Goal: Check status: Check status

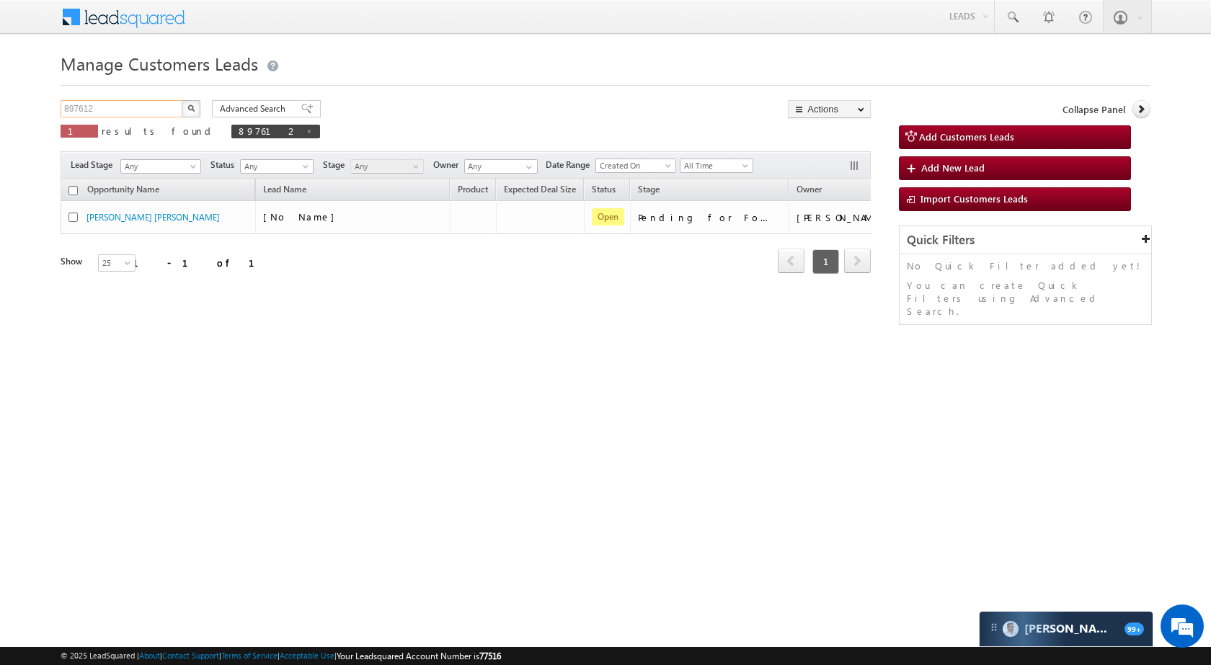
click at [151, 102] on input "897612" at bounding box center [122, 108] width 123 height 17
paste input "71851"
click at [190, 105] on img "button" at bounding box center [190, 108] width 7 height 7
click at [154, 102] on input "871851" at bounding box center [122, 108] width 123 height 17
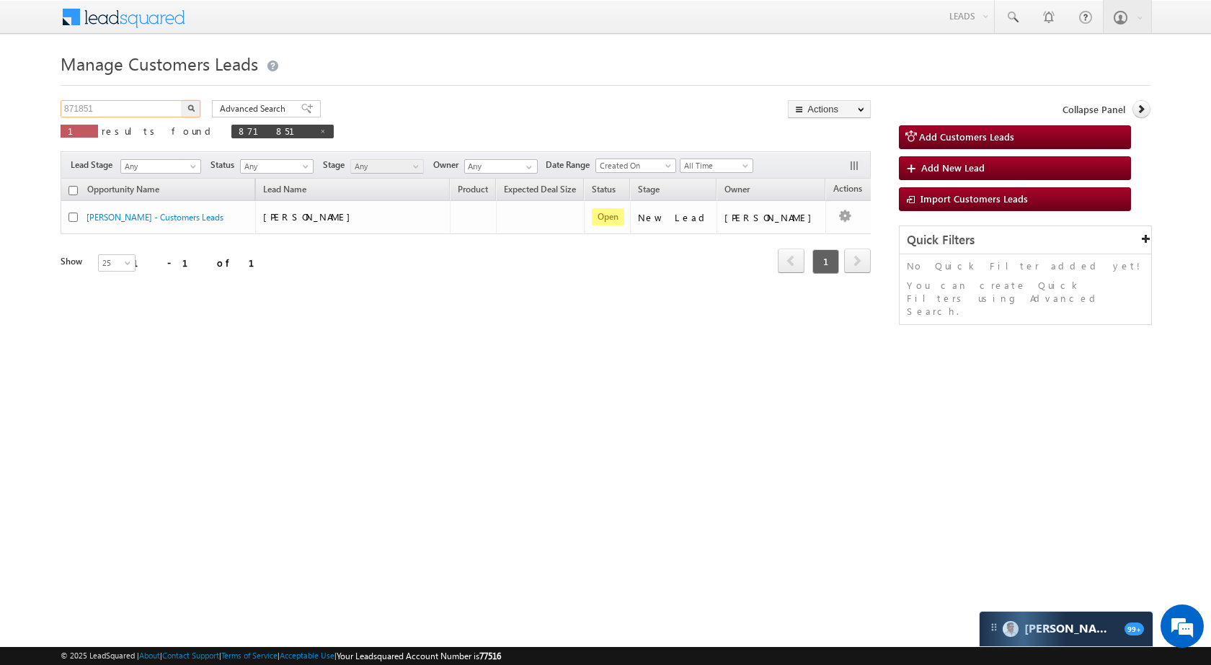
click at [154, 102] on input "871851" at bounding box center [122, 108] width 123 height 17
click at [141, 104] on input "871851" at bounding box center [122, 108] width 123 height 17
paste input "9117"
type input "879117"
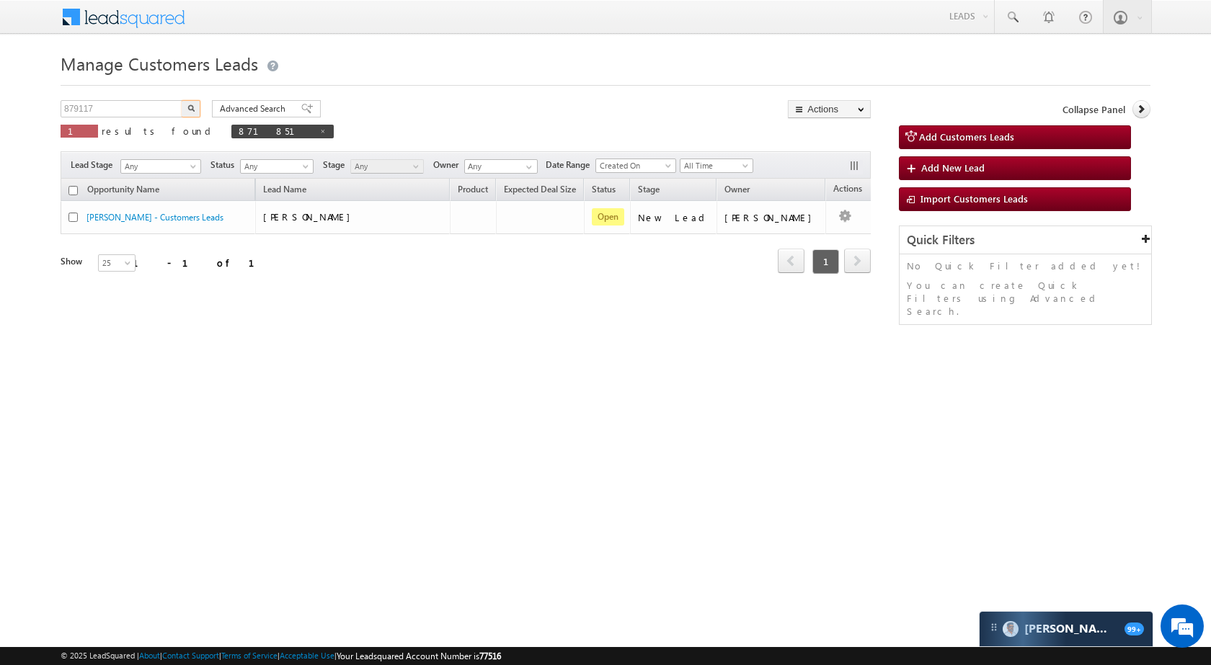
click at [189, 110] on img "button" at bounding box center [190, 108] width 7 height 7
click at [132, 115] on input "879117" at bounding box center [122, 108] width 123 height 17
click at [186, 103] on button "button" at bounding box center [191, 108] width 19 height 17
click at [104, 111] on input "879117" at bounding box center [122, 108] width 123 height 17
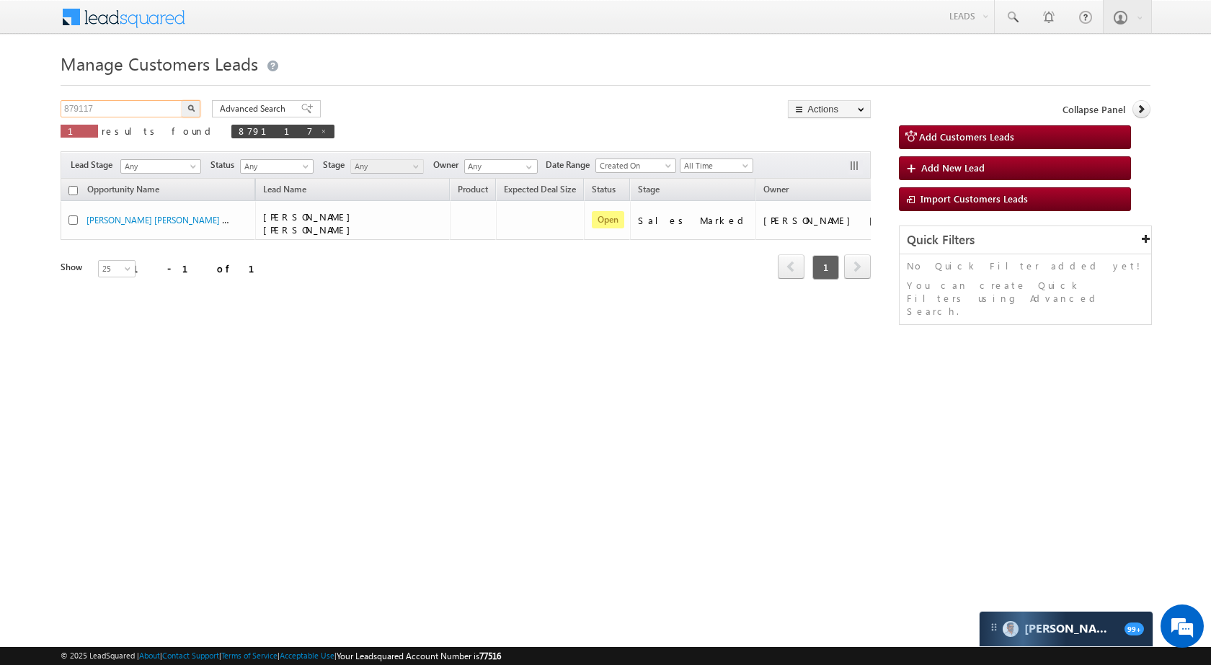
click at [104, 111] on input "879117" at bounding box center [122, 108] width 123 height 17
paste input "90688"
type input "890688"
click at [199, 105] on button "button" at bounding box center [191, 108] width 19 height 17
